Goal: Task Accomplishment & Management: Use online tool/utility

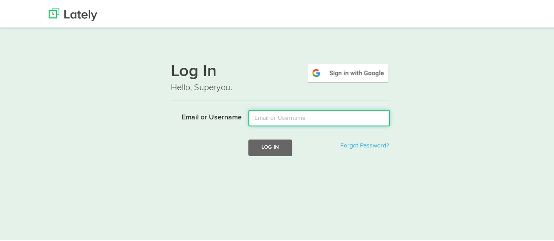
click at [288, 117] on input "Email or Username" at bounding box center [320, 117] width 142 height 17
type input "[EMAIL_ADDRESS][DOMAIN_NAME]"
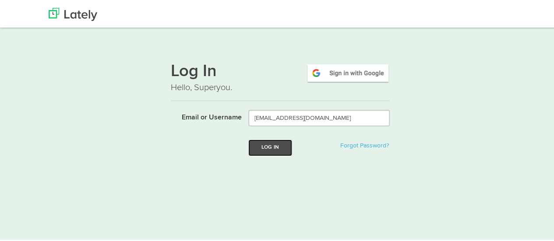
click at [261, 146] on button "Log In" at bounding box center [271, 146] width 44 height 16
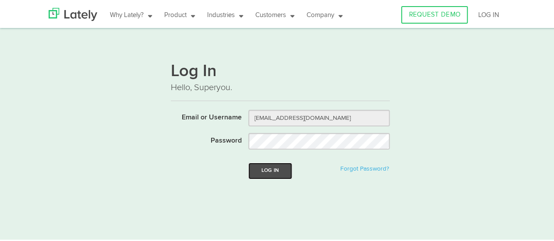
click at [271, 167] on button "Log In" at bounding box center [271, 170] width 44 height 16
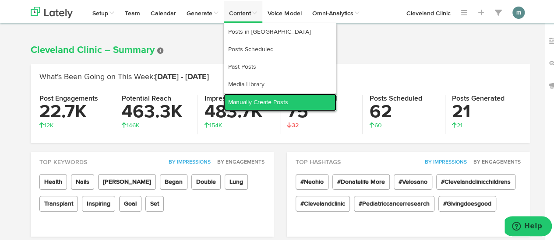
click at [252, 101] on link "Manually Create Posts" at bounding box center [280, 101] width 113 height 18
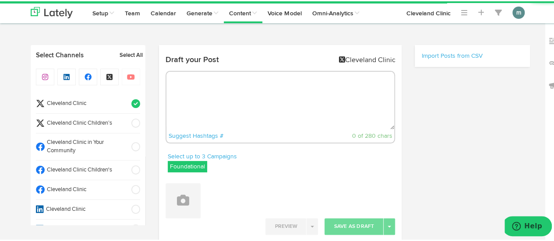
radio input "true"
select select "9"
select select "01"
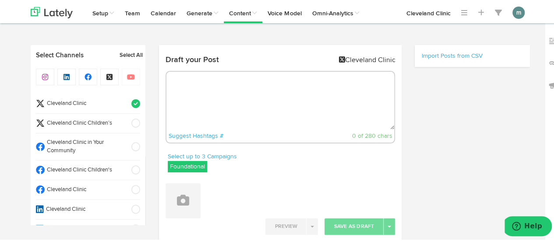
click at [100, 103] on span "Cleveland Clinic" at bounding box center [85, 103] width 81 height 8
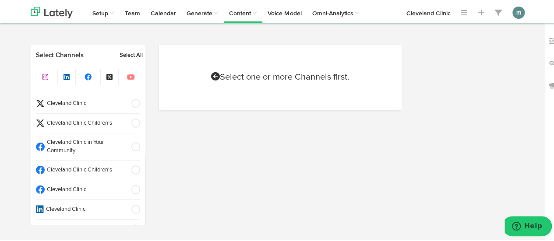
click at [81, 189] on span "Cleveland Clinic" at bounding box center [85, 189] width 81 height 8
select select "9"
select select "01"
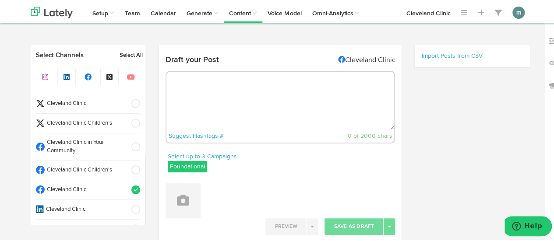
click at [190, 95] on textarea at bounding box center [281, 100] width 228 height 58
paste textarea "A single food can’t prevent or cure a disease, but macadamia nuts have nutrient…"
type textarea "A single food can’t prevent or cure a disease, but macadamia nuts have nutrient…"
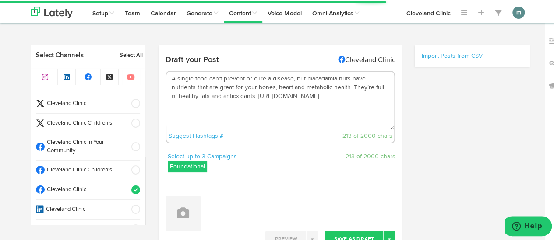
select select "11"
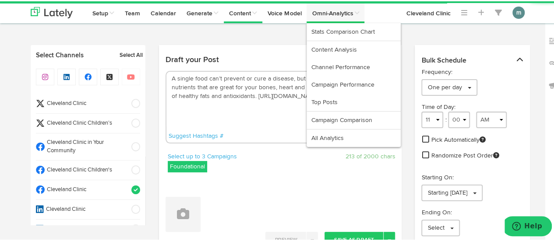
type textarea "A single food can’t prevent or cure a disease, but macadamia nuts have nutrient…"
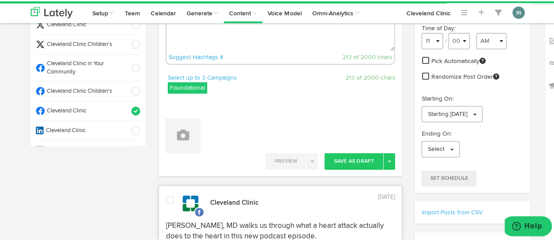
scroll to position [175, 0]
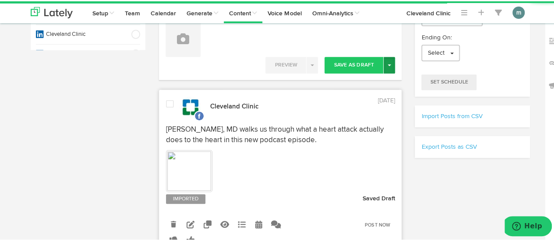
click at [388, 65] on button "Toggle Dropdown" at bounding box center [389, 64] width 11 height 17
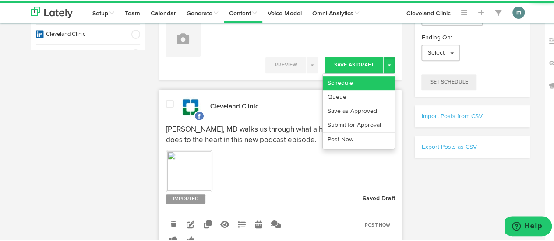
click at [363, 79] on link "Schedule" at bounding box center [359, 82] width 72 height 14
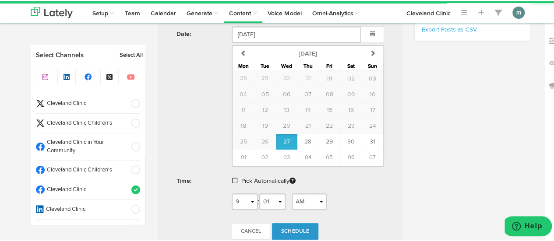
scroll to position [307, 0]
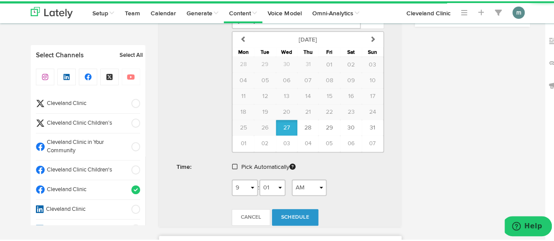
click at [232, 165] on span at bounding box center [234, 166] width 5 height 6
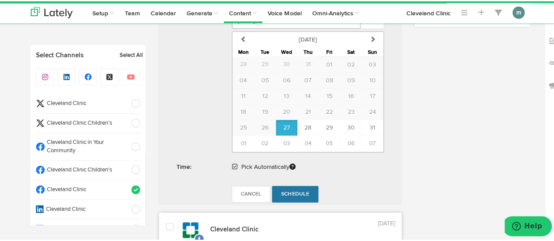
click at [293, 192] on span "Schedule" at bounding box center [295, 193] width 28 height 5
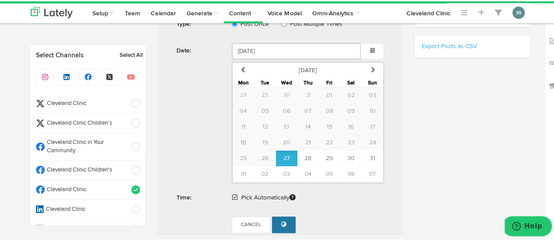
scroll to position [219, 0]
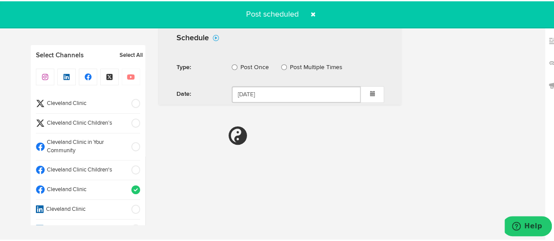
radio input "true"
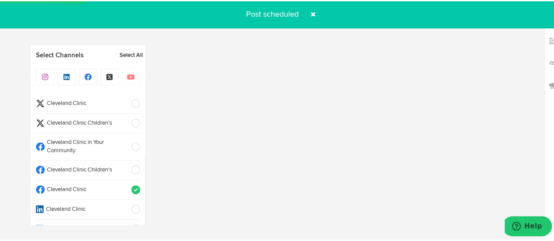
select select "11"
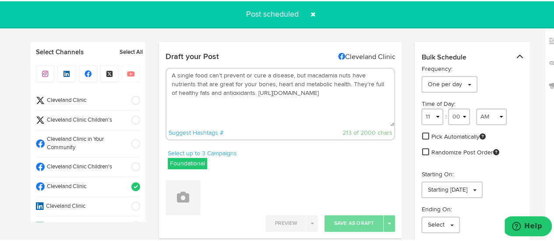
scroll to position [0, 0]
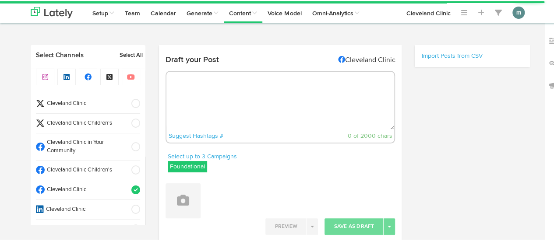
radio input "true"
select select "9"
select select "02"
click at [224, 80] on textarea at bounding box center [281, 100] width 228 height 58
paste textarea "Find the sweet spot with our registered dietitian: https://cle.clinic/3HT4xmU"
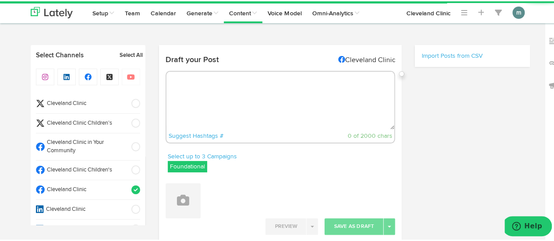
type textarea "Find the sweet spot with our registered dietitian: https://cle.clinic/3HT4xmU"
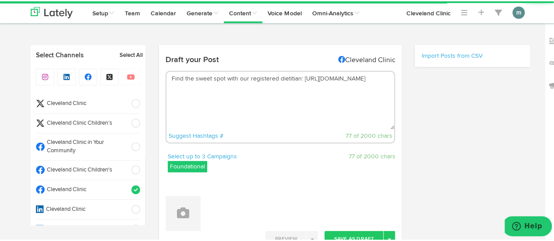
select select "11"
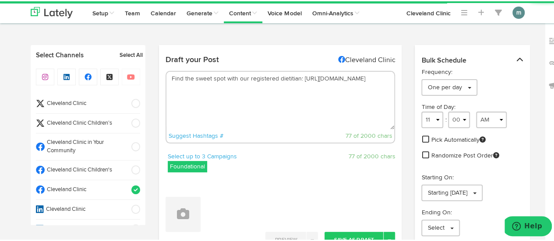
scroll to position [44, 0]
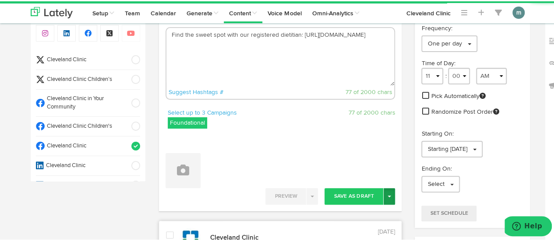
type textarea "Find the sweet spot with our registered dietitian: https://cle.clinic/3HT4xmU"
click at [388, 196] on span "button" at bounding box center [390, 196] width 4 height 2
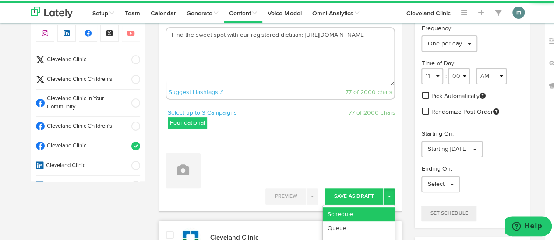
click at [373, 208] on link "Schedule" at bounding box center [359, 213] width 72 height 14
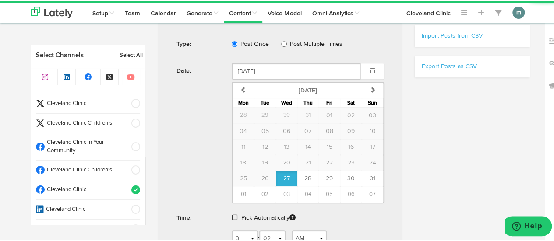
scroll to position [263, 0]
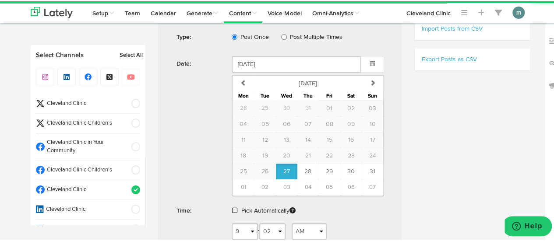
click at [232, 208] on span at bounding box center [234, 209] width 5 height 6
click at [285, 234] on span "Schedule" at bounding box center [295, 236] width 28 height 5
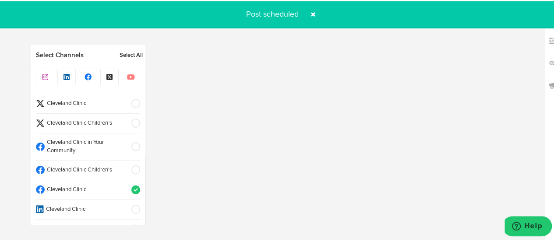
radio input "true"
select select "11"
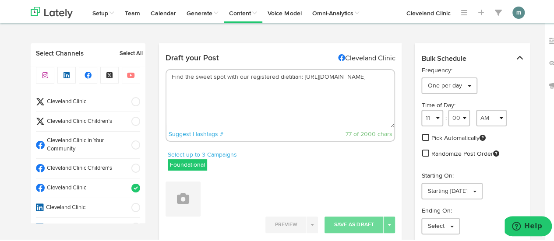
scroll to position [0, 0]
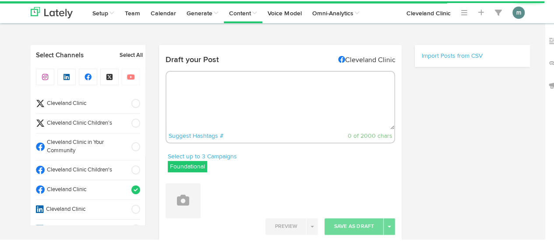
radio input "true"
select select "9"
select select "02"
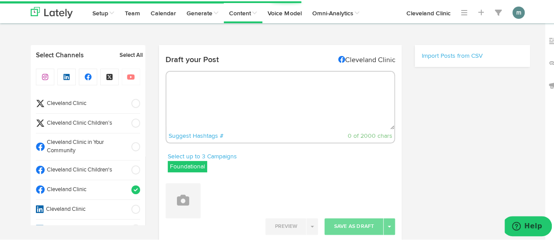
click at [205, 94] on textarea at bounding box center [281, 100] width 228 height 58
select select "11"
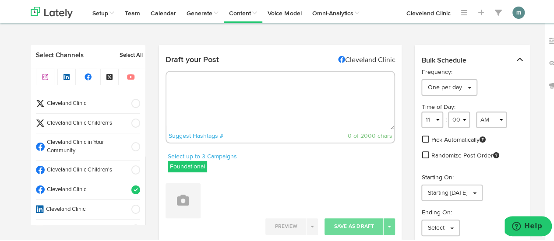
paste textarea "While we try not to put an expiration date on all things summer fun, your sunsc…"
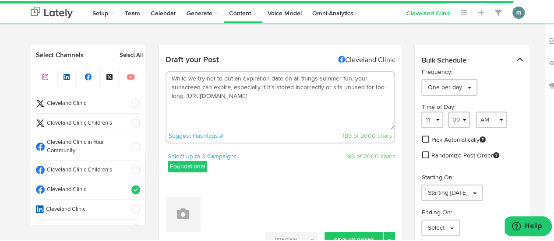
type textarea "While we try not to put an expiration date on all things summer fun, your sunsc…"
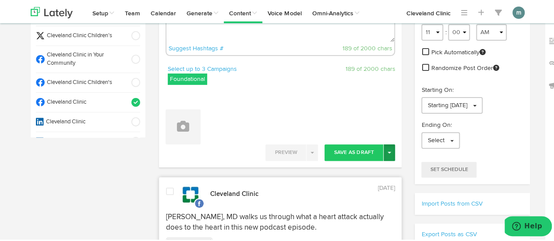
click at [389, 153] on button "Toggle Dropdown" at bounding box center [389, 151] width 11 height 17
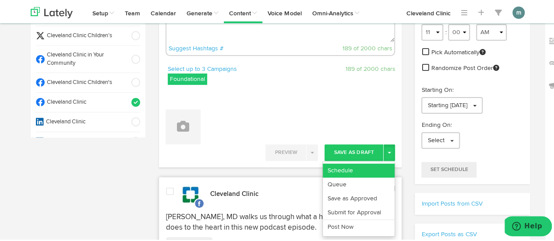
click at [360, 173] on link "Schedule" at bounding box center [359, 170] width 72 height 14
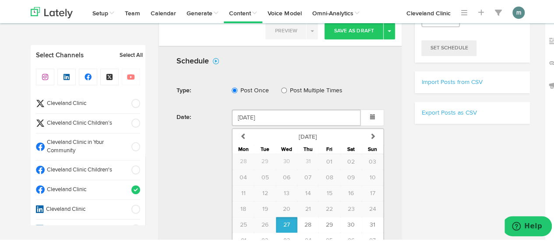
scroll to position [263, 0]
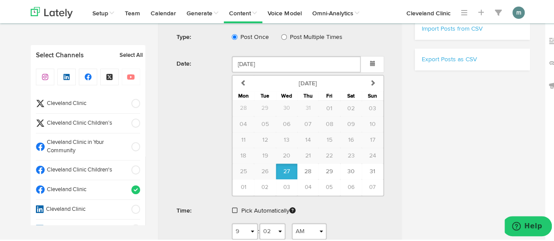
click at [233, 207] on span at bounding box center [234, 209] width 5 height 6
click at [288, 234] on span "Schedule" at bounding box center [295, 236] width 28 height 5
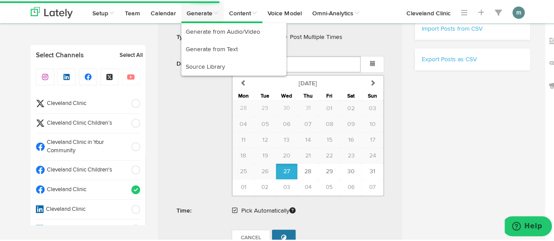
radio input "true"
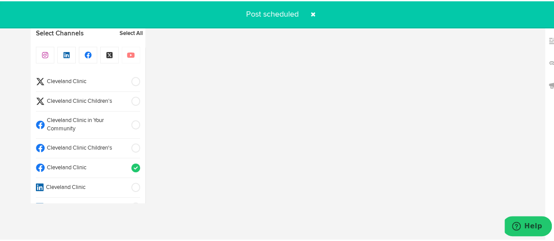
scroll to position [517, 0]
select select "11"
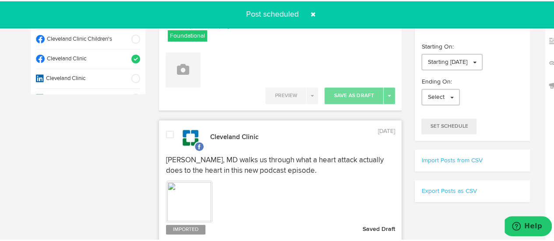
scroll to position [0, 0]
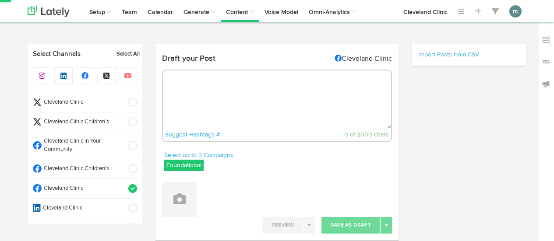
select select "9"
select select "03"
select select "11"
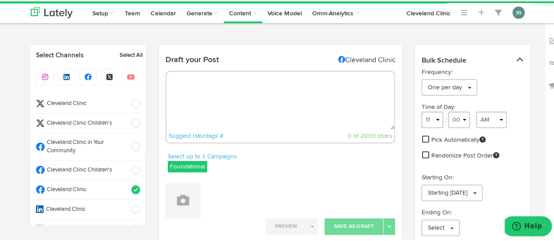
click at [96, 101] on span "Cleveland Clinic" at bounding box center [85, 103] width 81 height 8
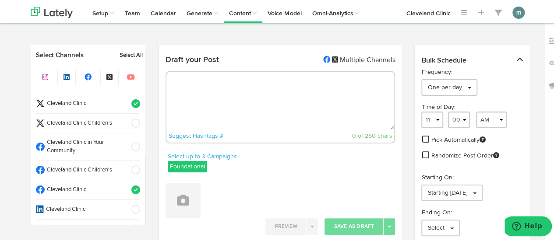
click at [90, 187] on span "Cleveland Clinic" at bounding box center [85, 189] width 81 height 8
click at [197, 98] on textarea at bounding box center [281, 100] width 228 height 58
paste textarea "A single food can’t prevent or cure a disease, but macadamia nuts have nutrient…"
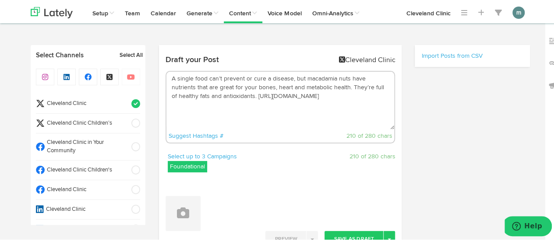
scroll to position [44, 0]
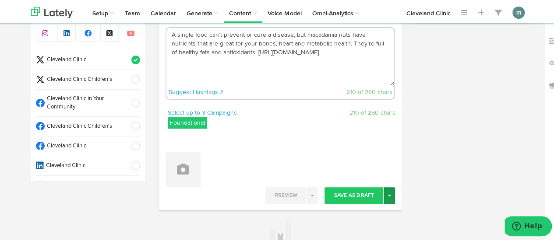
type textarea "A single food can’t prevent or cure a disease, but macadamia nuts have nutrient…"
click at [387, 196] on button "Toggle Dropdown" at bounding box center [389, 194] width 11 height 17
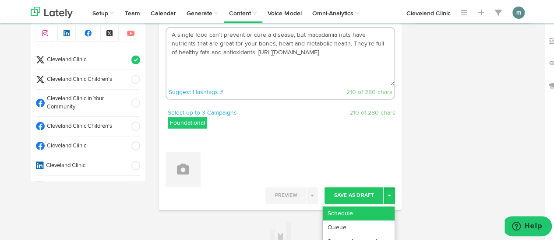
click at [373, 211] on link "Schedule" at bounding box center [359, 213] width 72 height 14
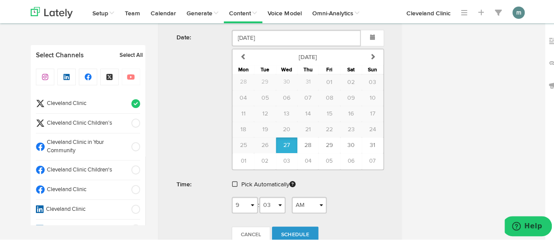
scroll to position [332, 0]
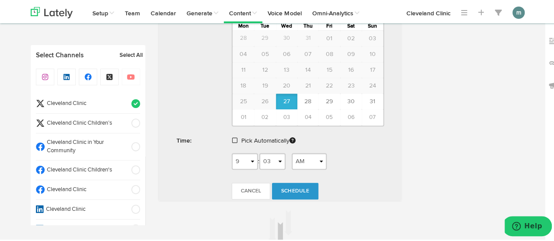
click at [233, 138] on span at bounding box center [234, 139] width 5 height 6
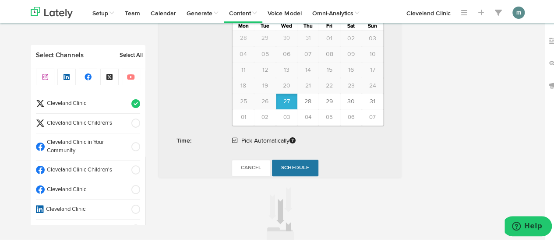
click at [290, 164] on span "Schedule" at bounding box center [295, 166] width 28 height 5
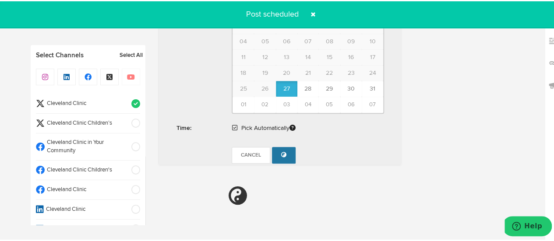
radio input "true"
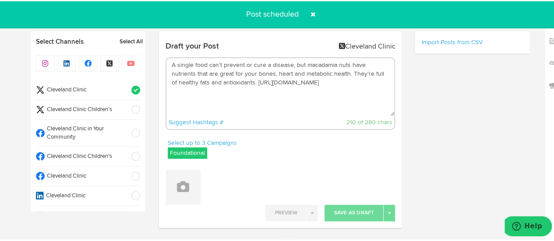
scroll to position [0, 0]
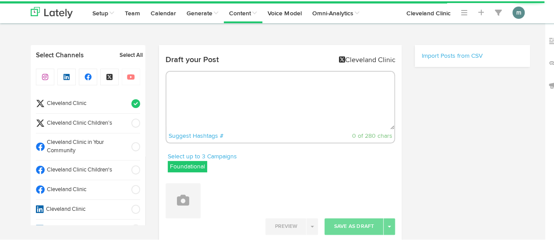
radio input "true"
select select "9"
select select "04"
click at [237, 93] on textarea at bounding box center [281, 100] width 228 height 58
paste textarea "Find the sweet spot with our registered dietitian: [URL][DOMAIN_NAME]"
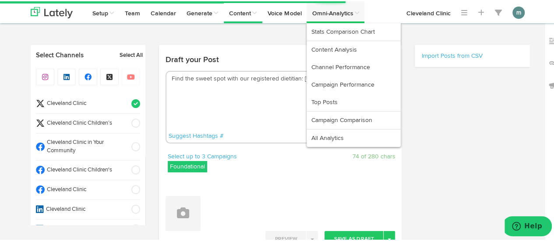
type textarea "Find the sweet spot with our registered dietitian: [URL][DOMAIN_NAME]"
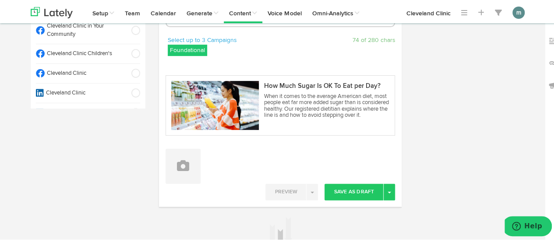
scroll to position [131, 0]
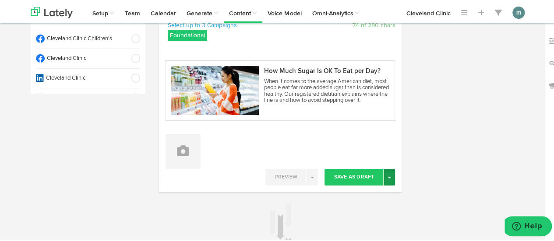
click at [391, 178] on button "Toggle Dropdown" at bounding box center [389, 176] width 11 height 17
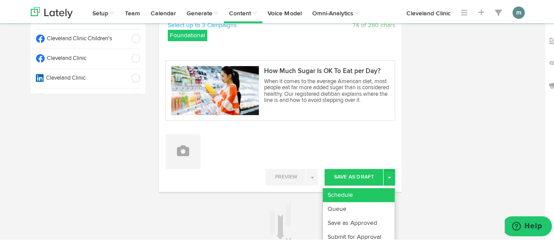
click at [377, 193] on link "Schedule" at bounding box center [359, 194] width 72 height 14
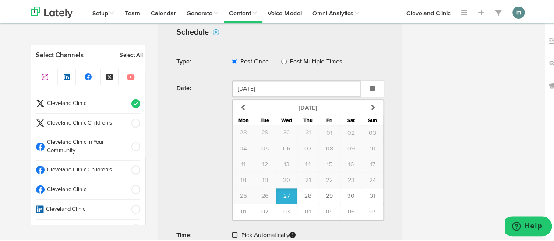
scroll to position [351, 0]
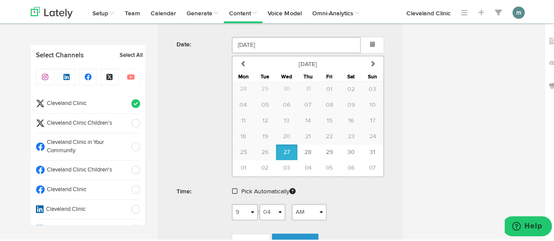
click at [233, 190] on span at bounding box center [234, 190] width 5 height 6
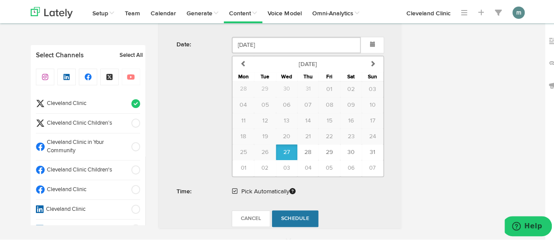
click at [288, 217] on span "Schedule" at bounding box center [295, 217] width 28 height 5
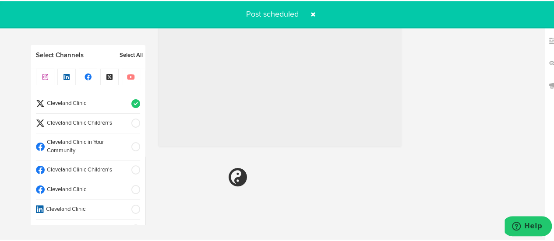
radio input "true"
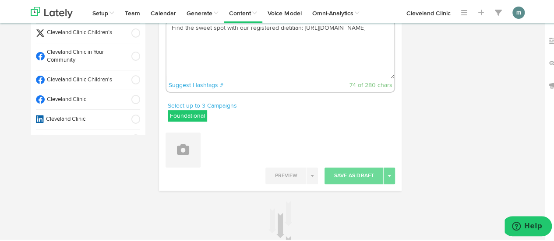
scroll to position [0, 0]
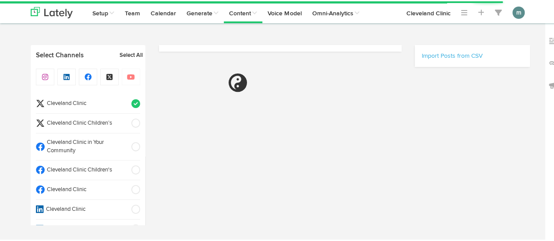
scroll to position [39, 0]
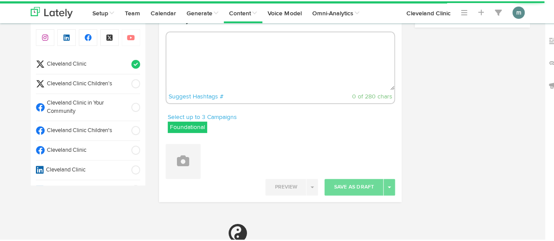
radio input "true"
select select "9"
select select "05"
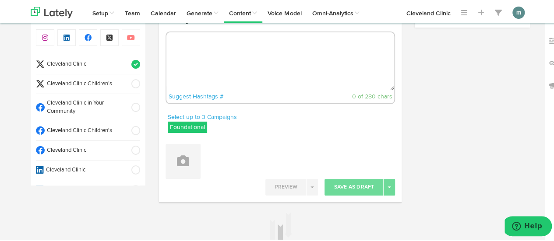
click at [247, 53] on textarea at bounding box center [281, 60] width 228 height 58
paste textarea "While we try not to put an expiration date on all things summer fun, your sunsc…"
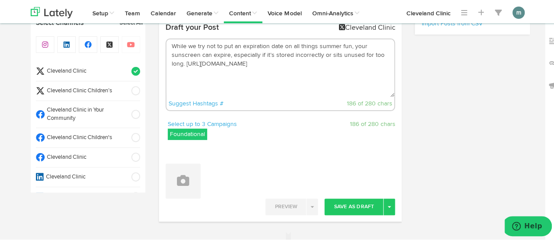
scroll to position [88, 0]
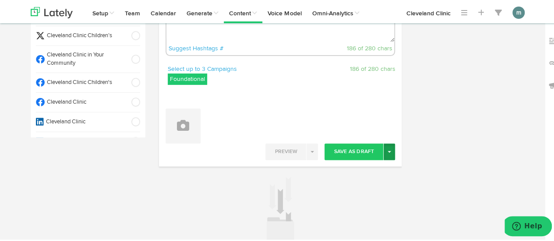
type textarea "While we try not to put an expiration date on all things summer fun, your sunsc…"
click at [388, 150] on span "button" at bounding box center [390, 151] width 4 height 2
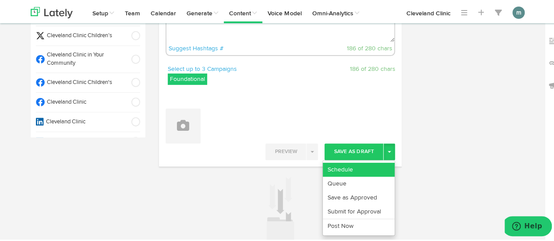
click at [370, 170] on link "Schedule" at bounding box center [359, 169] width 72 height 14
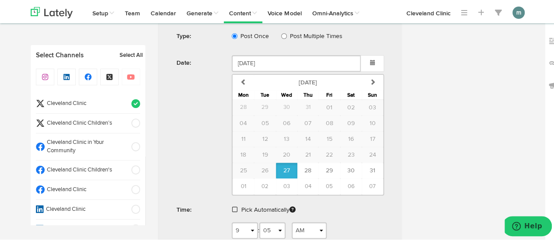
scroll to position [307, 0]
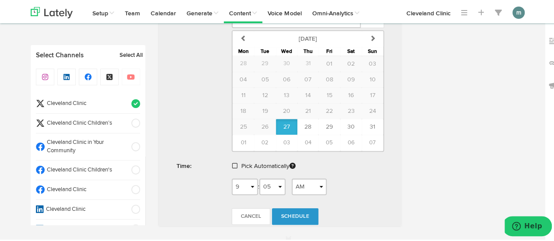
click at [232, 163] on span at bounding box center [234, 165] width 5 height 6
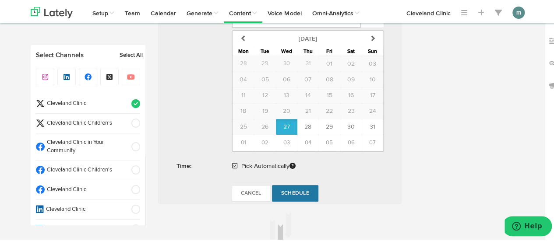
click at [291, 187] on link "Schedule" at bounding box center [295, 192] width 46 height 17
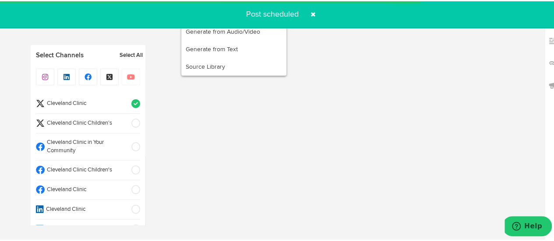
radio input "true"
